Goal: Complete application form

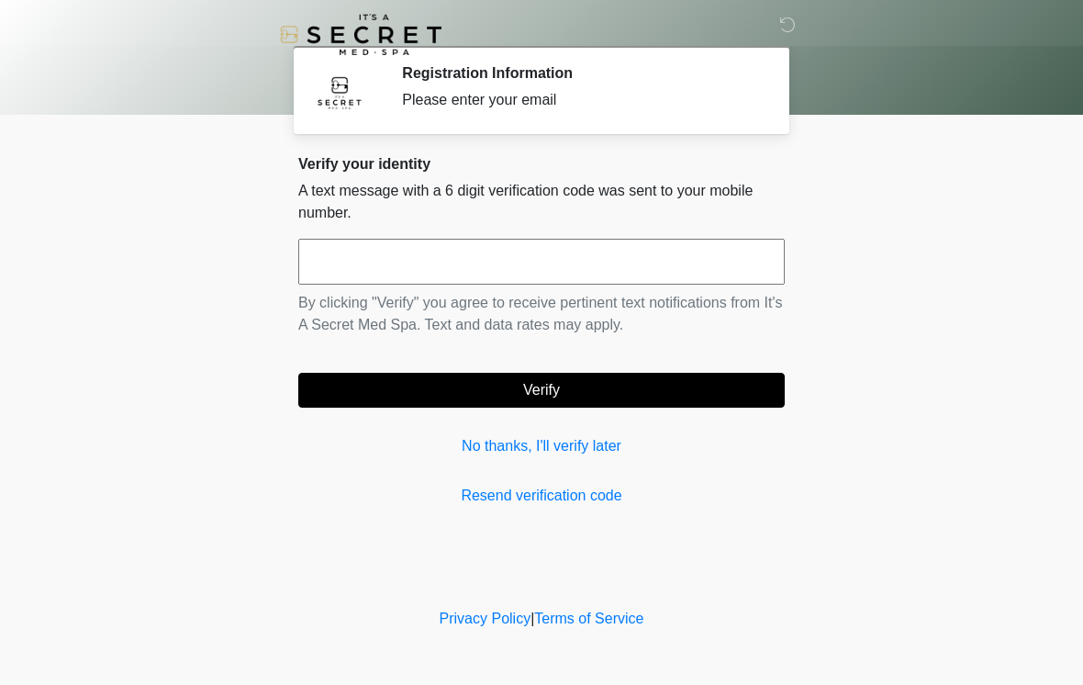
click at [676, 275] on input "text" at bounding box center [541, 262] width 487 height 46
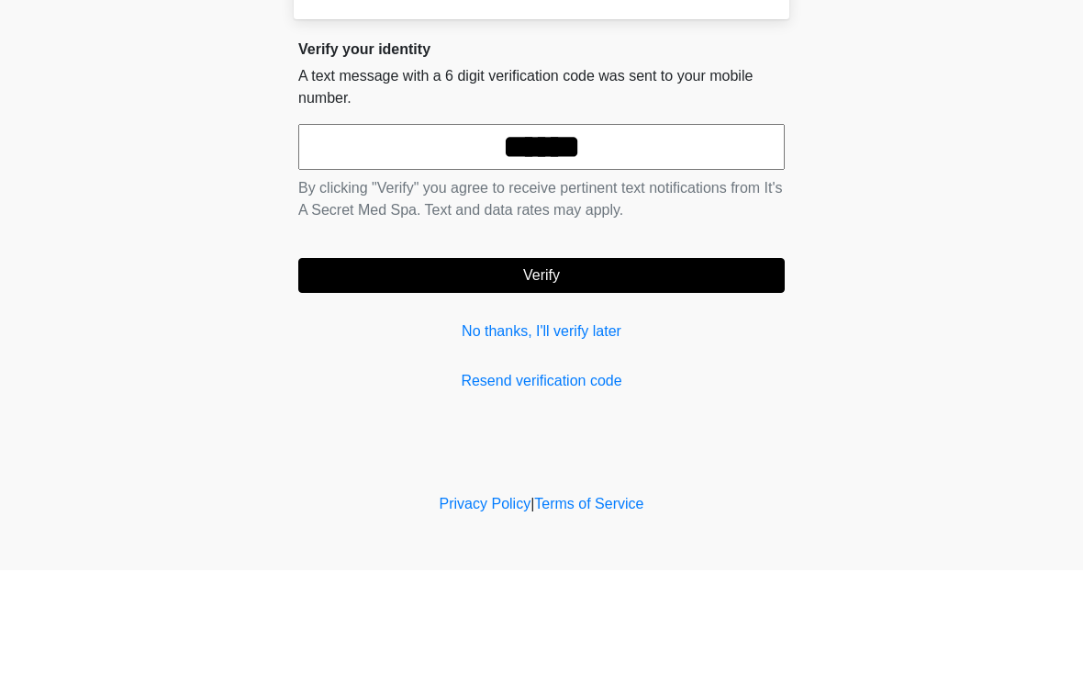
type input "******"
click at [577, 373] on button "Verify" at bounding box center [541, 390] width 487 height 35
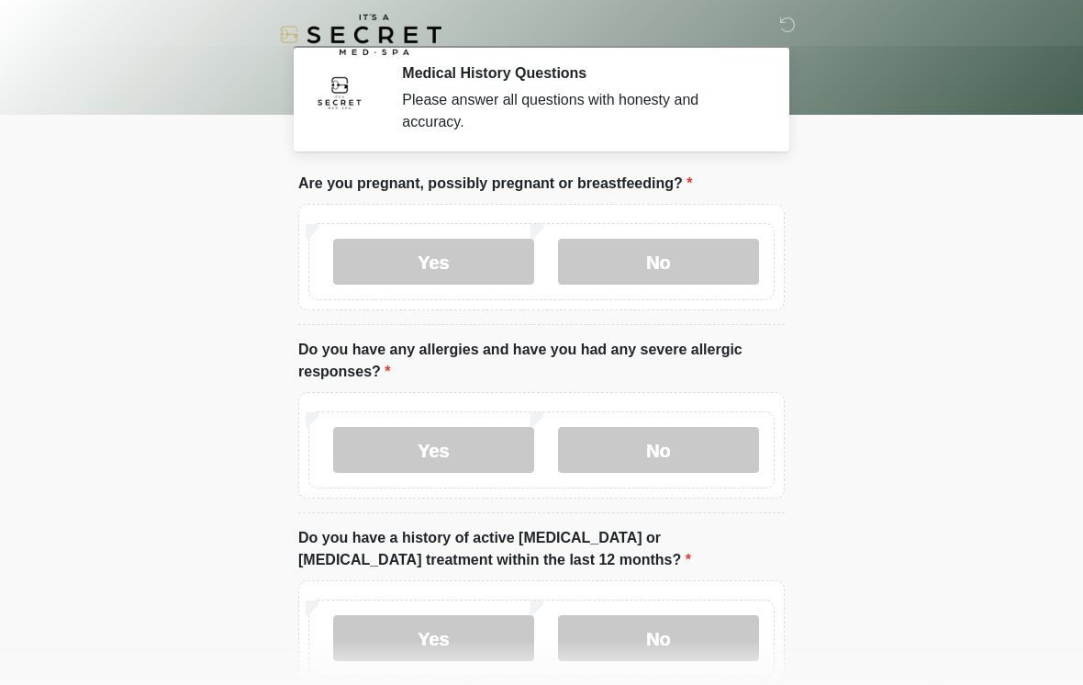
click at [730, 257] on label "No" at bounding box center [658, 262] width 201 height 46
click at [728, 453] on label "No" at bounding box center [658, 450] width 201 height 46
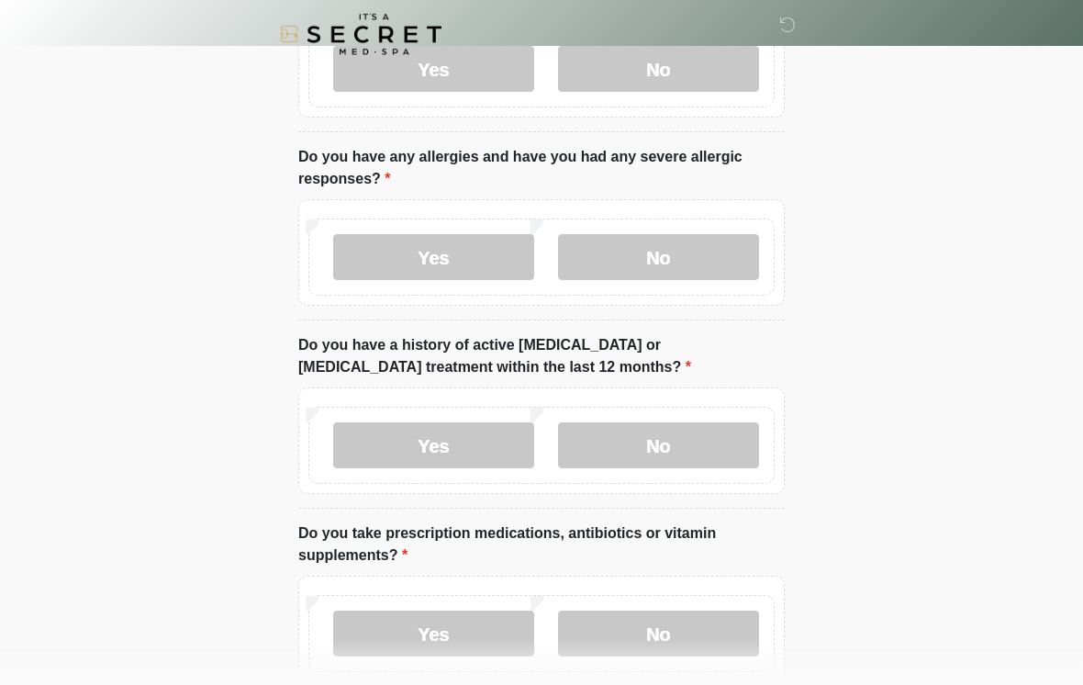
click at [697, 443] on label "No" at bounding box center [658, 446] width 201 height 46
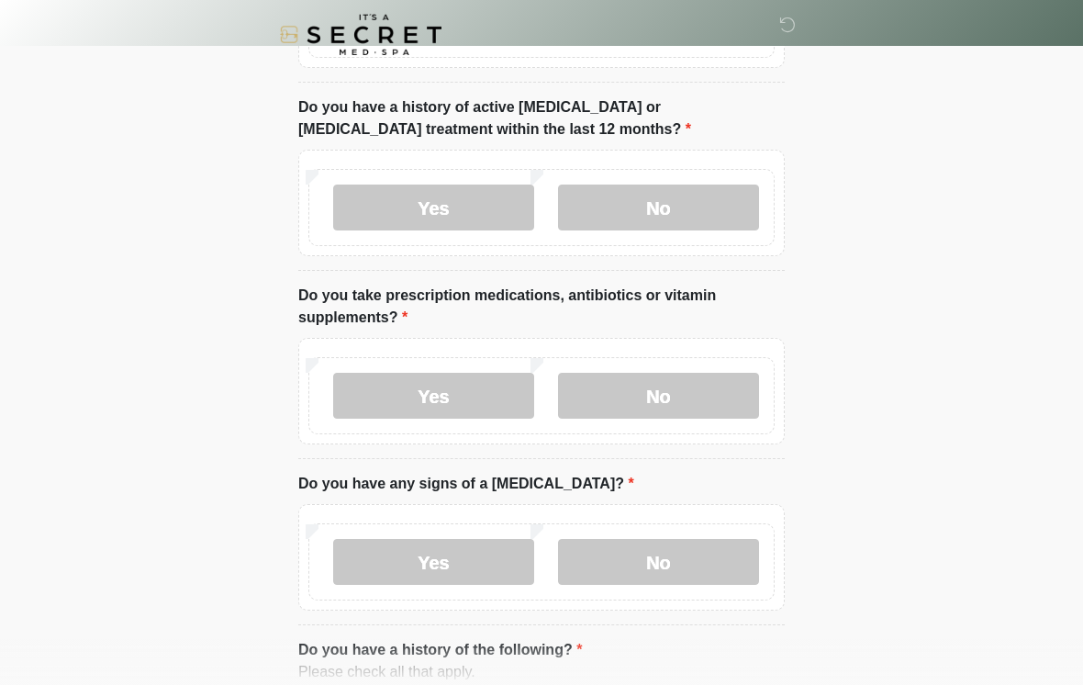
scroll to position [432, 0]
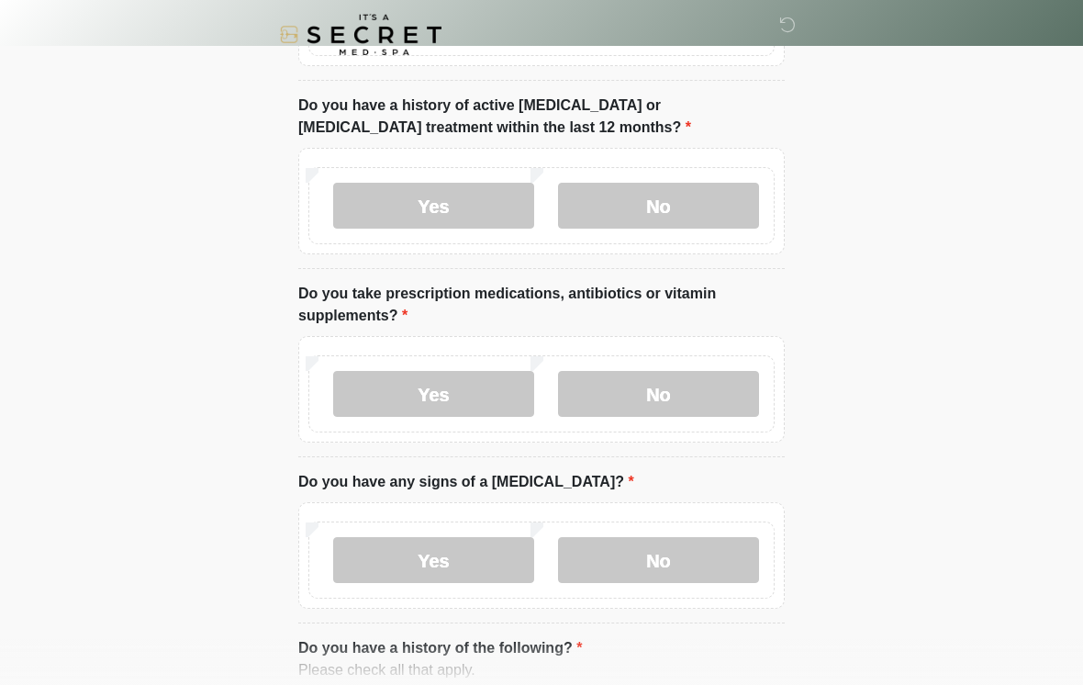
click at [469, 393] on label "Yes" at bounding box center [433, 394] width 201 height 46
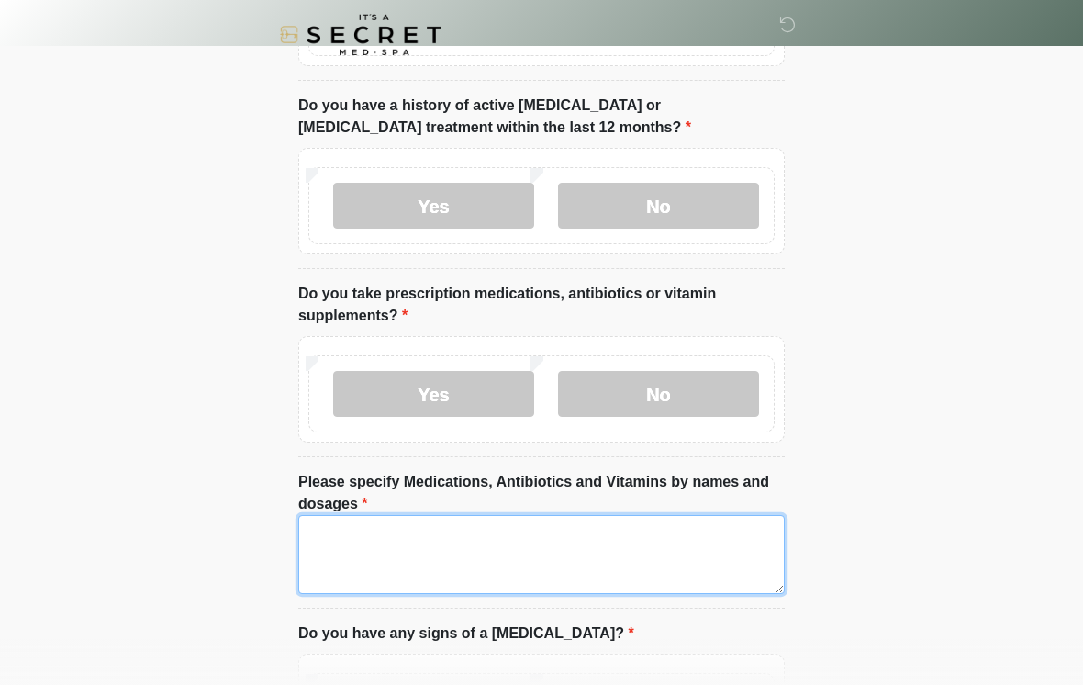
click at [602, 542] on textarea "Please specify Medications, Antibiotics and Vitamins by names and dosages" at bounding box center [541, 554] width 487 height 79
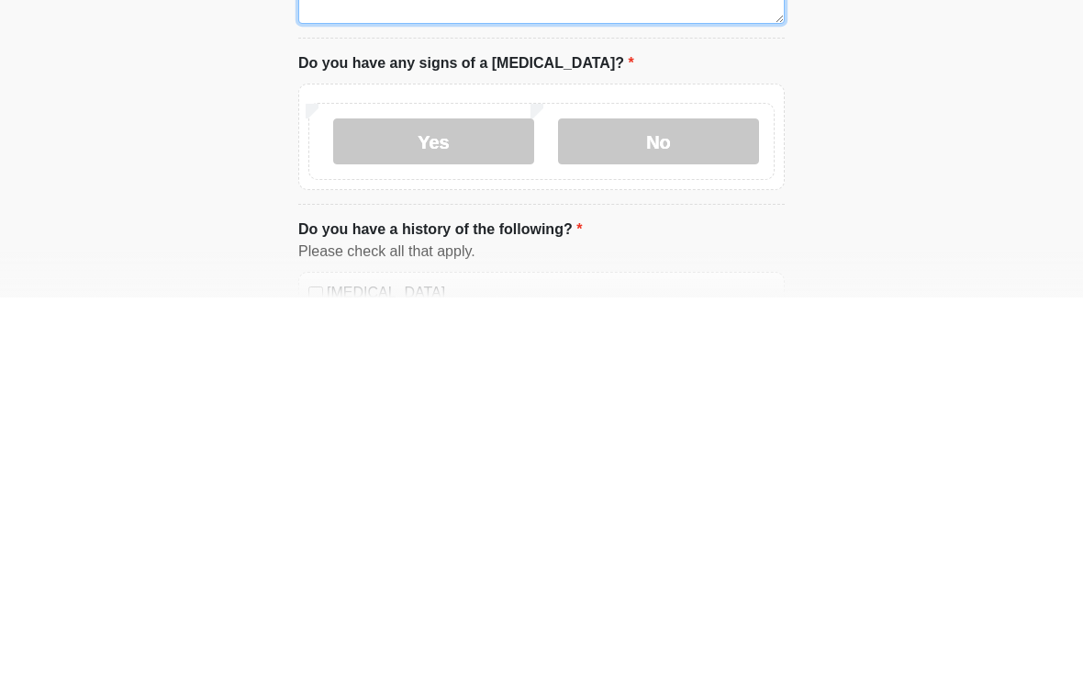
scroll to position [664, 0]
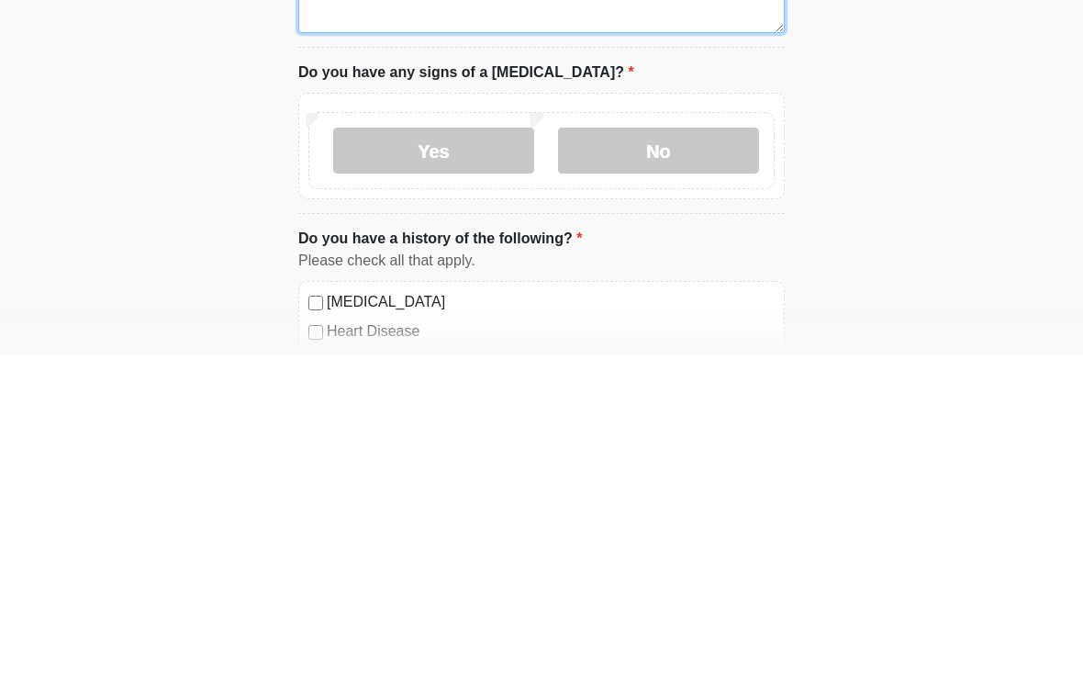
type textarea "**********"
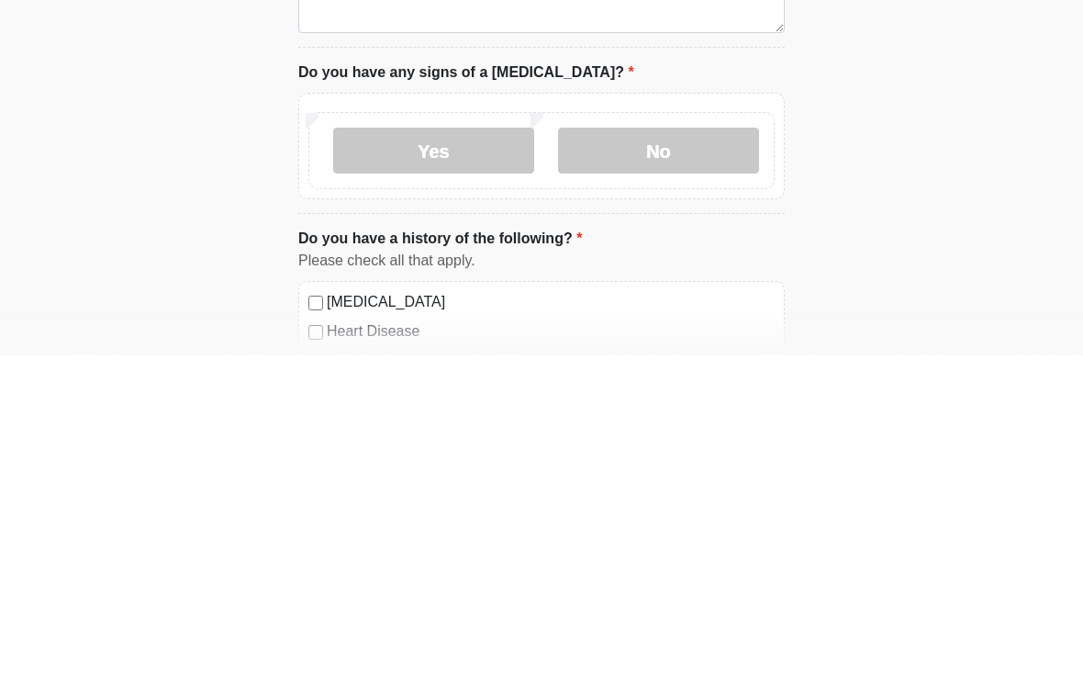
click at [731, 457] on label "No" at bounding box center [658, 480] width 201 height 46
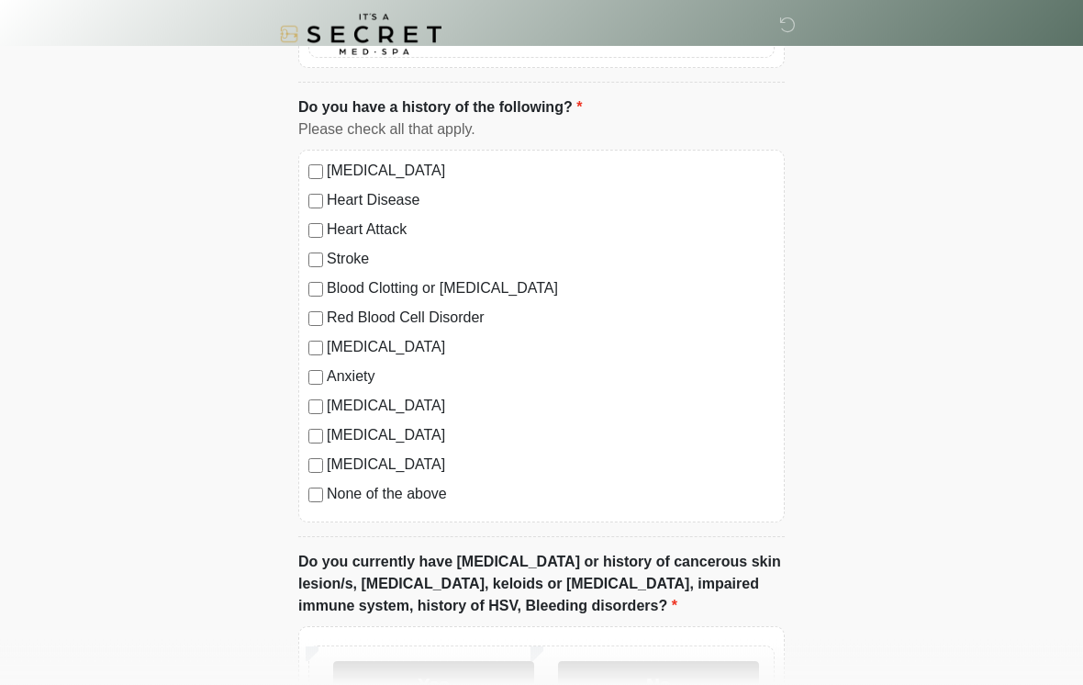
scroll to position [1125, 0]
click at [429, 501] on label "None of the above" at bounding box center [551, 494] width 448 height 22
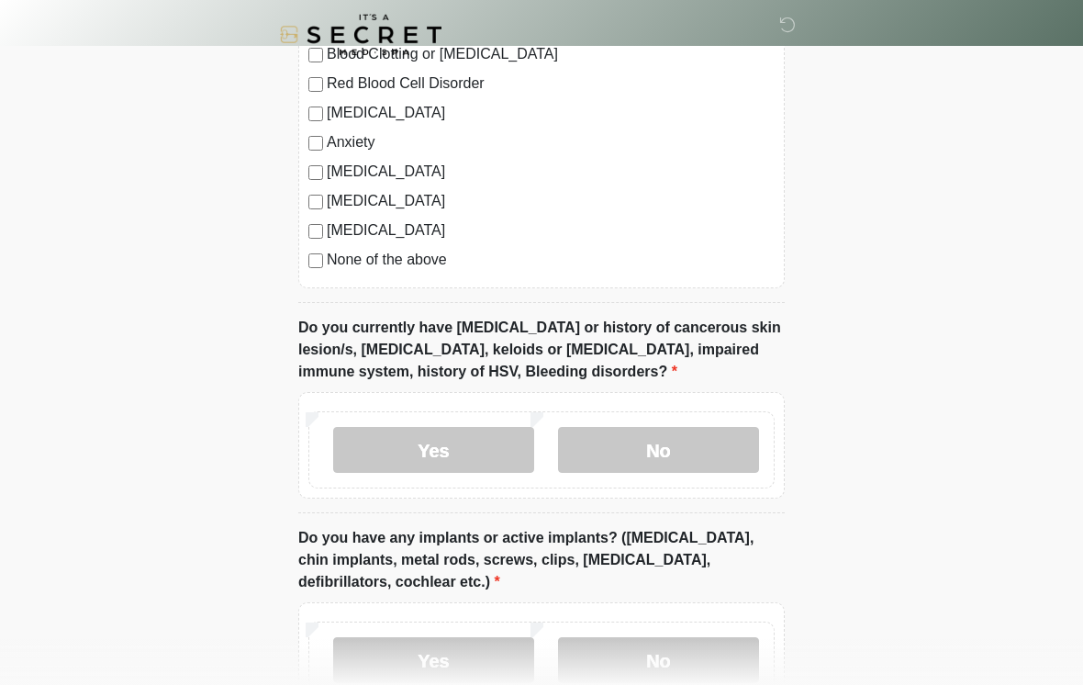
scroll to position [1362, 0]
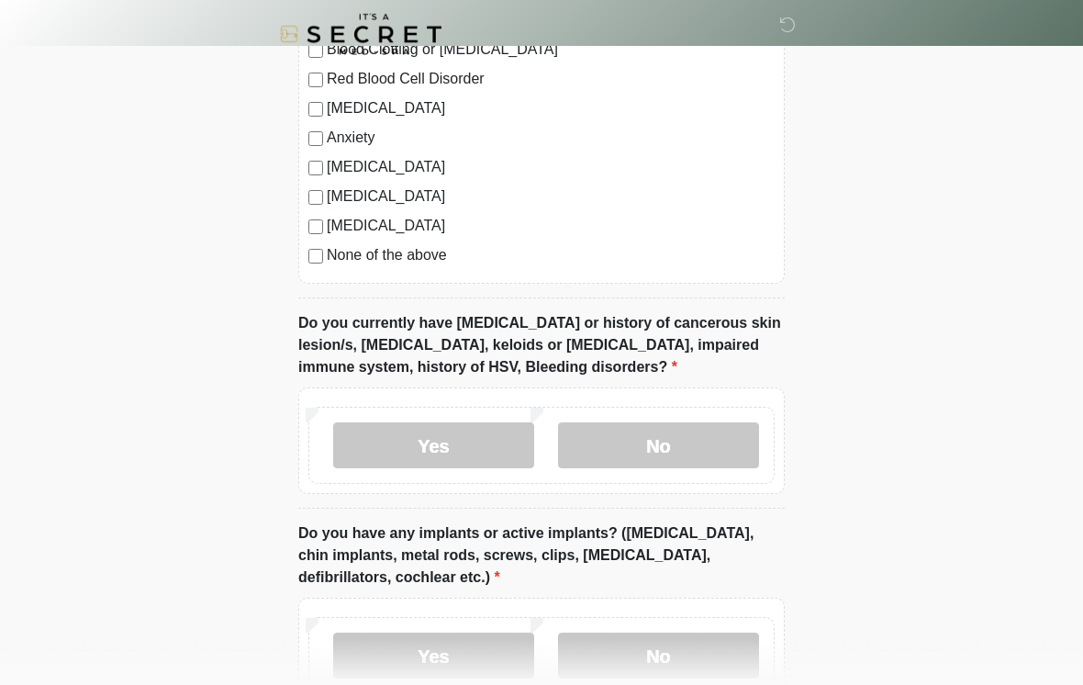
click at [723, 438] on label "No" at bounding box center [658, 446] width 201 height 46
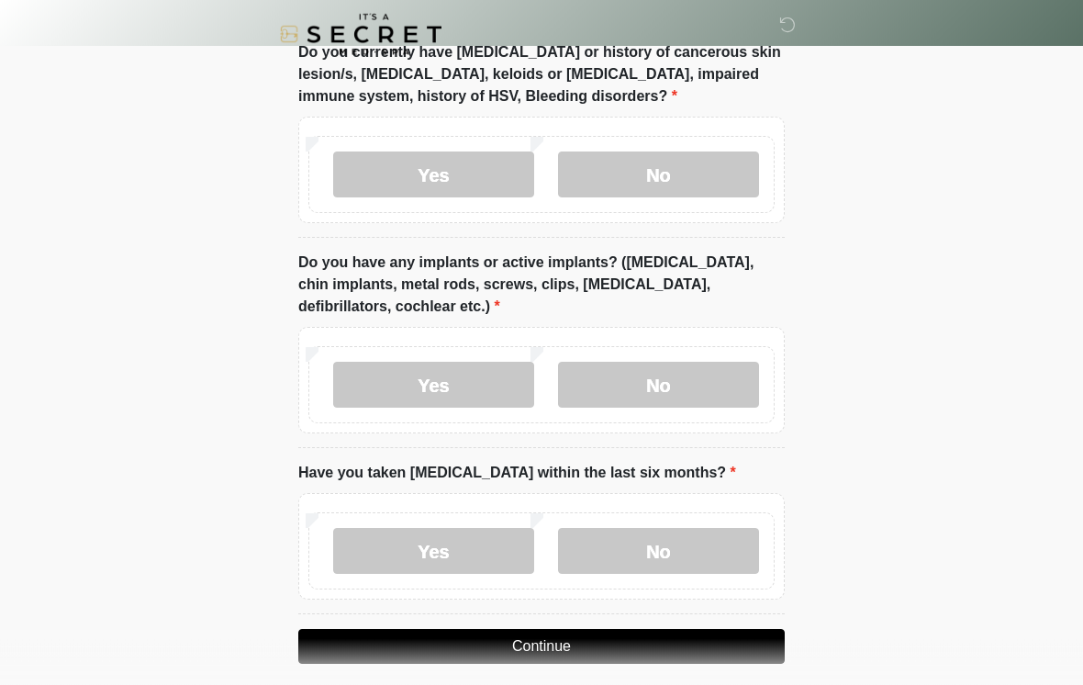
click at [699, 395] on label "No" at bounding box center [658, 386] width 201 height 46
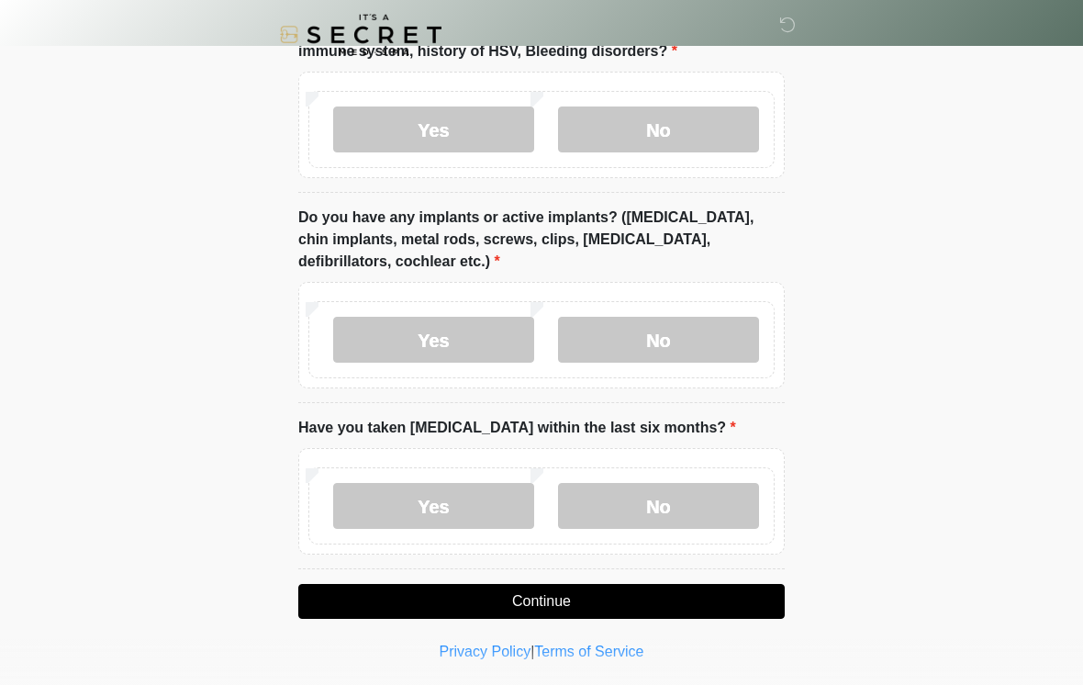
click at [708, 511] on label "No" at bounding box center [658, 506] width 201 height 46
click at [642, 600] on button "Continue" at bounding box center [541, 601] width 487 height 35
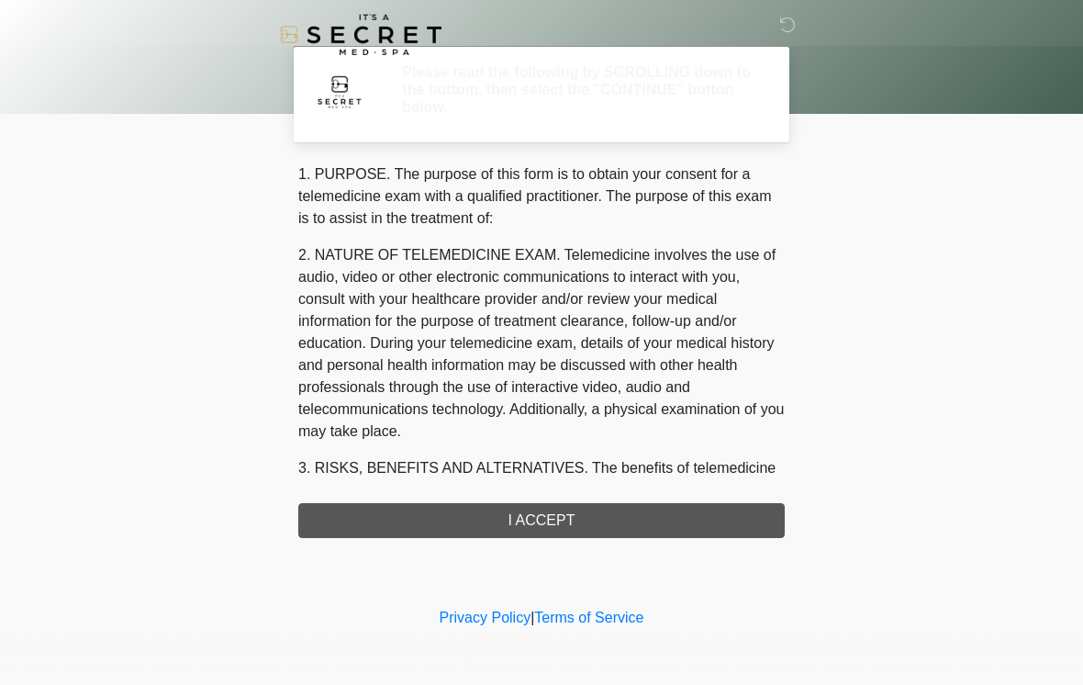
scroll to position [0, 0]
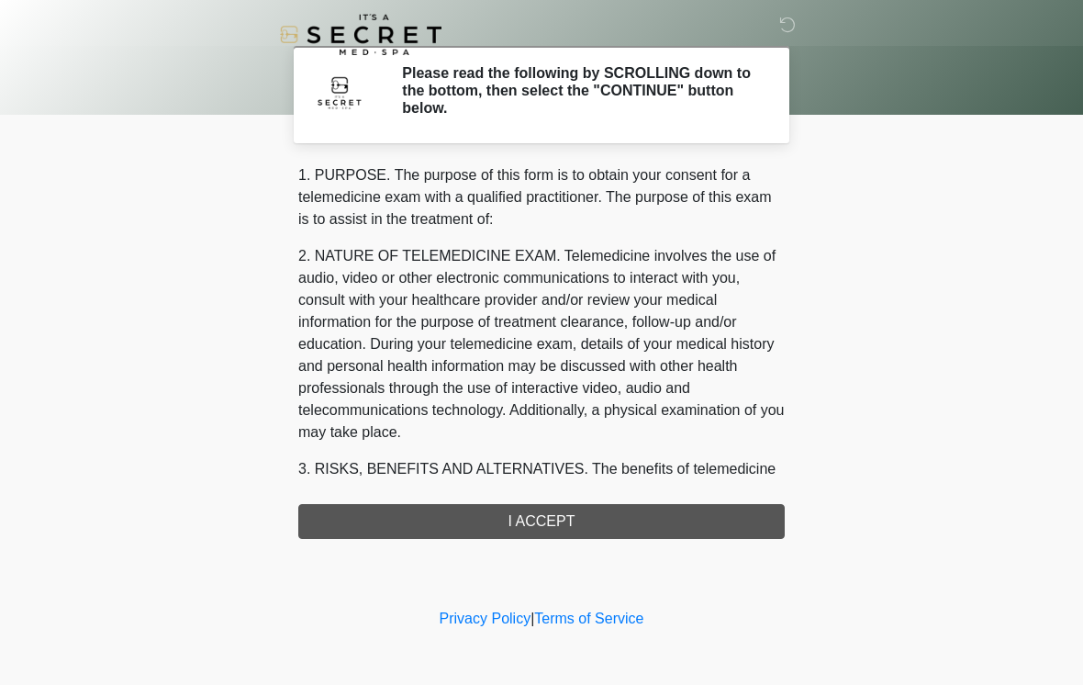
click at [667, 512] on div "1. PURPOSE. The purpose of this form is to obtain your consent for a telemedici…" at bounding box center [541, 351] width 487 height 375
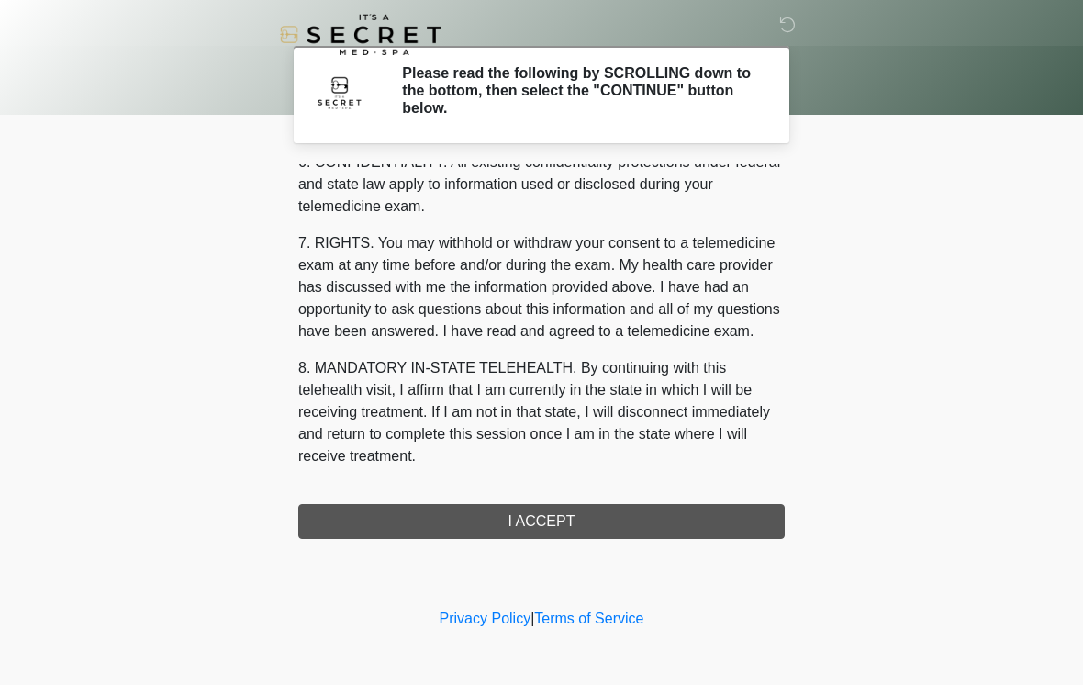
click at [592, 518] on div "1. PURPOSE. The purpose of this form is to obtain your consent for a telemedici…" at bounding box center [541, 351] width 487 height 375
click at [591, 517] on button "I ACCEPT" at bounding box center [541, 521] width 487 height 35
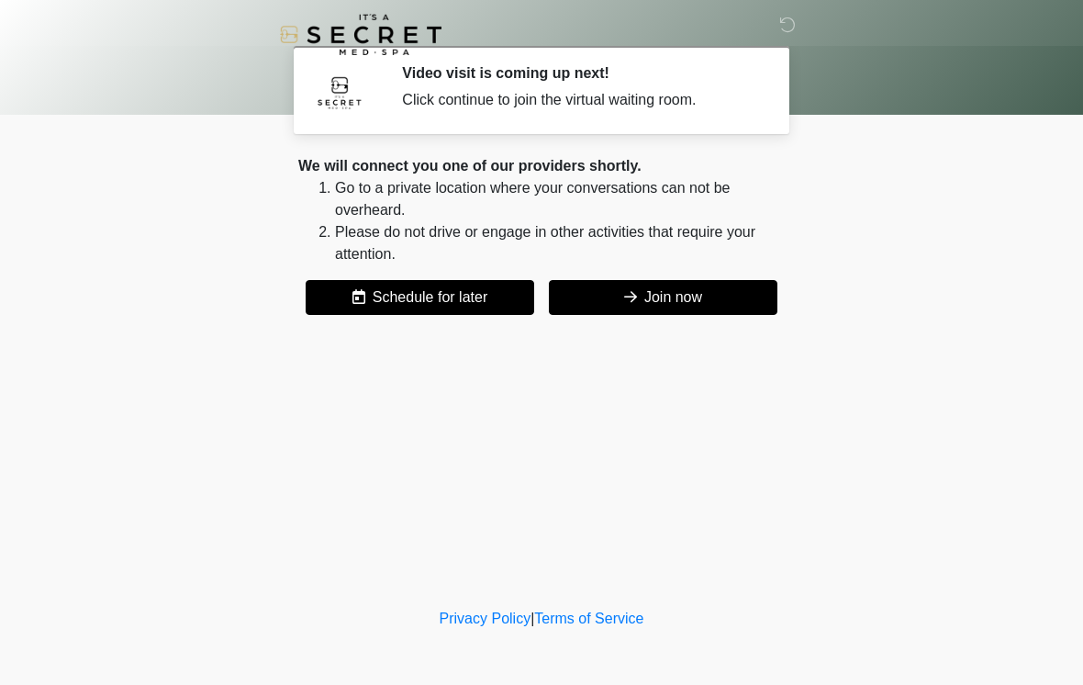
click at [703, 311] on button "Join now" at bounding box center [663, 297] width 229 height 35
